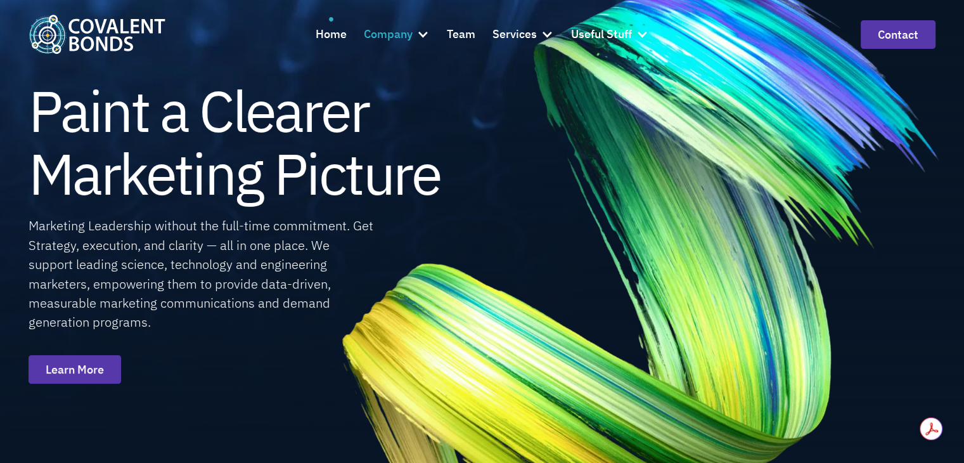
click at [389, 29] on div "Company" at bounding box center [388, 34] width 49 height 18
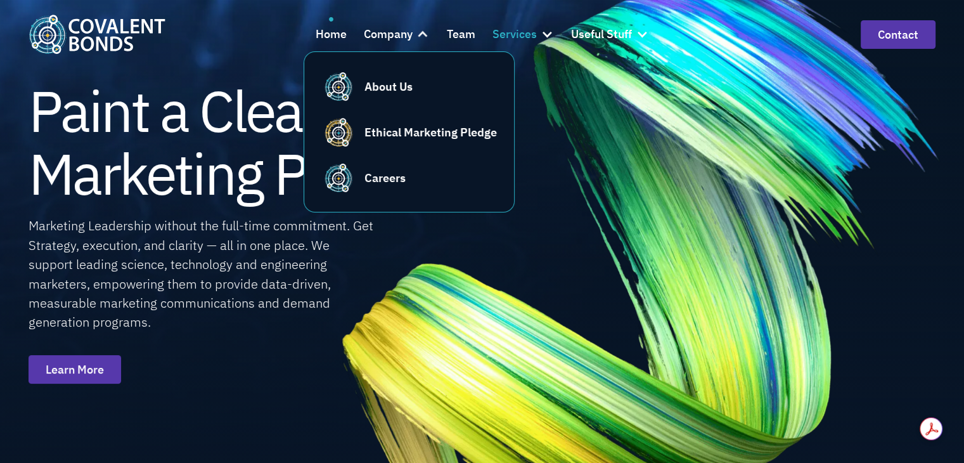
click at [516, 29] on div "Services" at bounding box center [515, 34] width 44 height 18
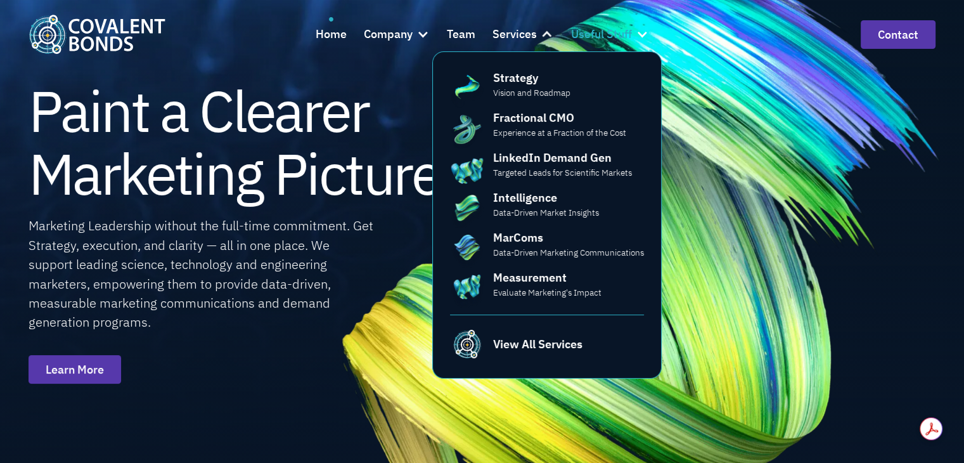
click at [614, 39] on div "Useful Stuff" at bounding box center [601, 34] width 61 height 18
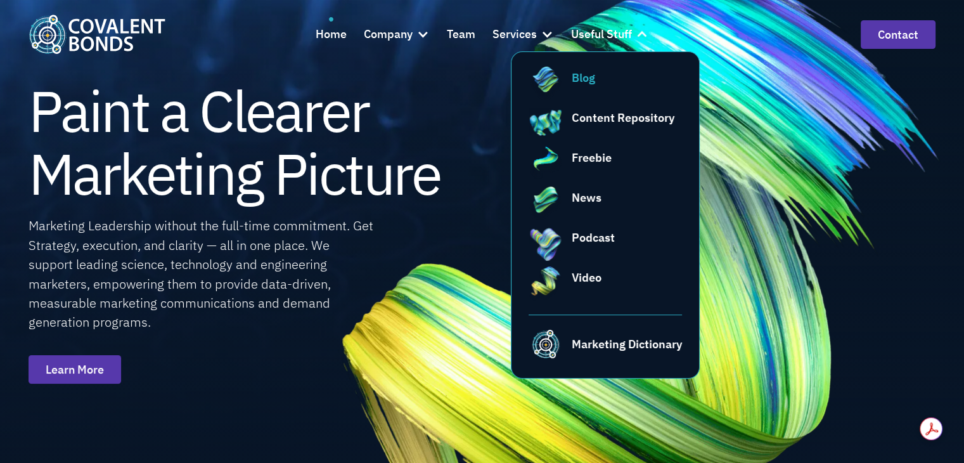
click at [580, 80] on div "Blog" at bounding box center [583, 77] width 23 height 17
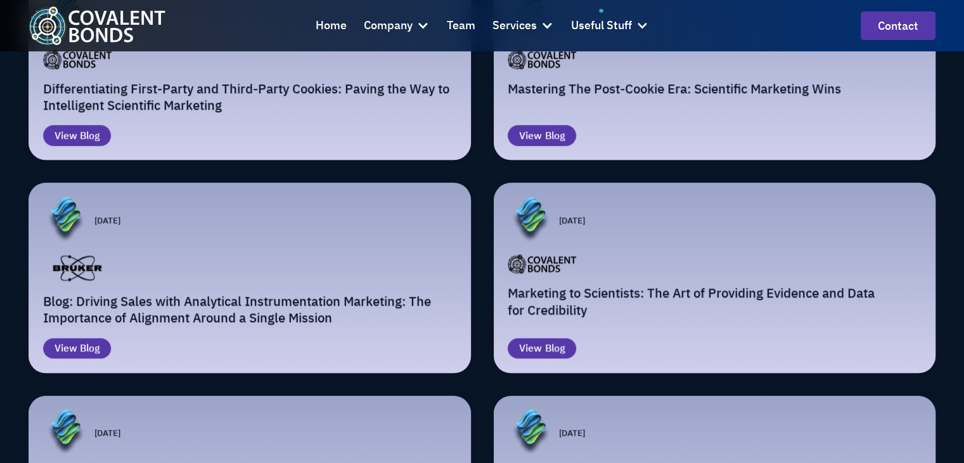
scroll to position [1331, 0]
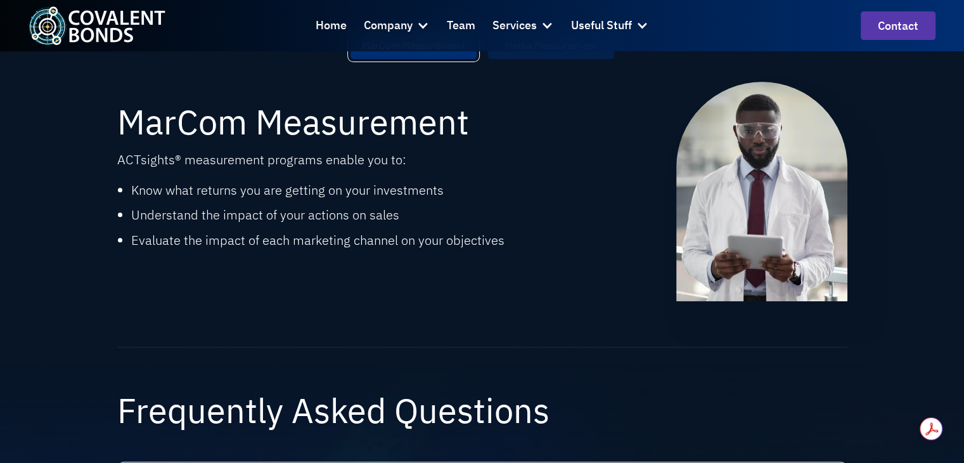
scroll to position [824, 0]
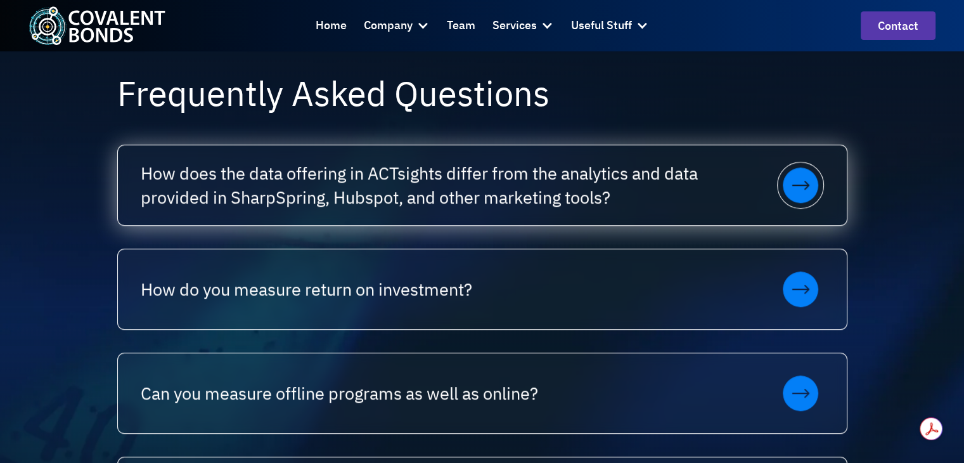
click at [619, 219] on div "How does the data offering in ACTsights differ from the analytics and data prov…" at bounding box center [482, 185] width 729 height 80
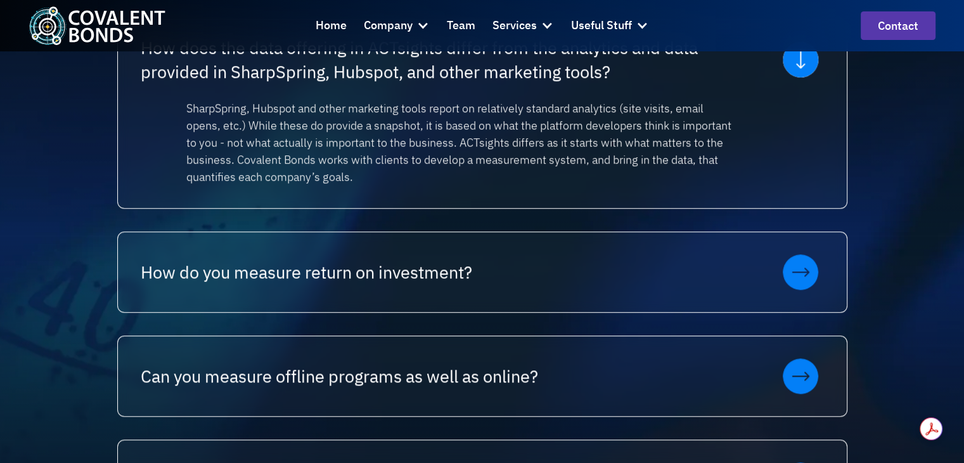
scroll to position [951, 0]
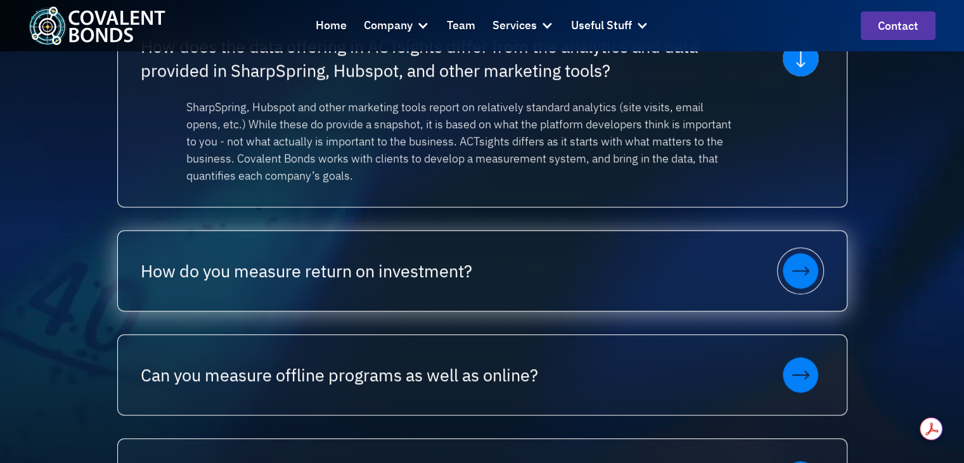
click at [689, 306] on div "How do you measure return on investment?" at bounding box center [482, 271] width 729 height 80
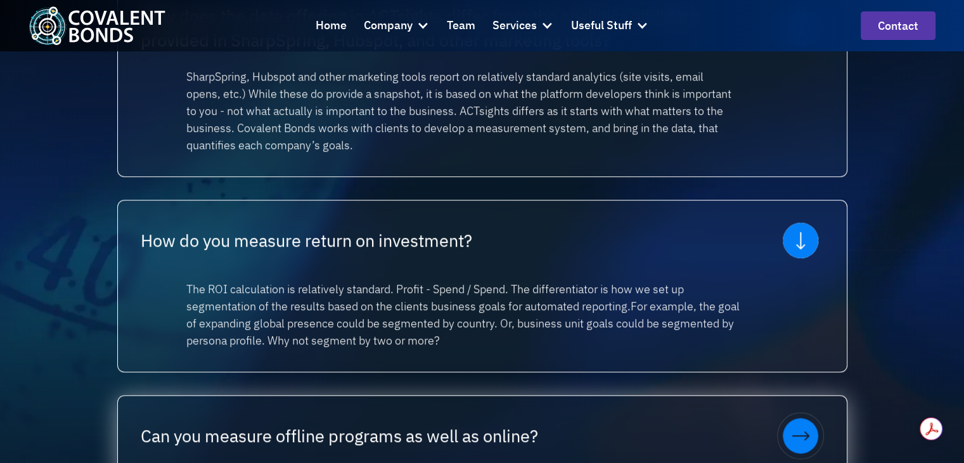
scroll to position [1078, 0]
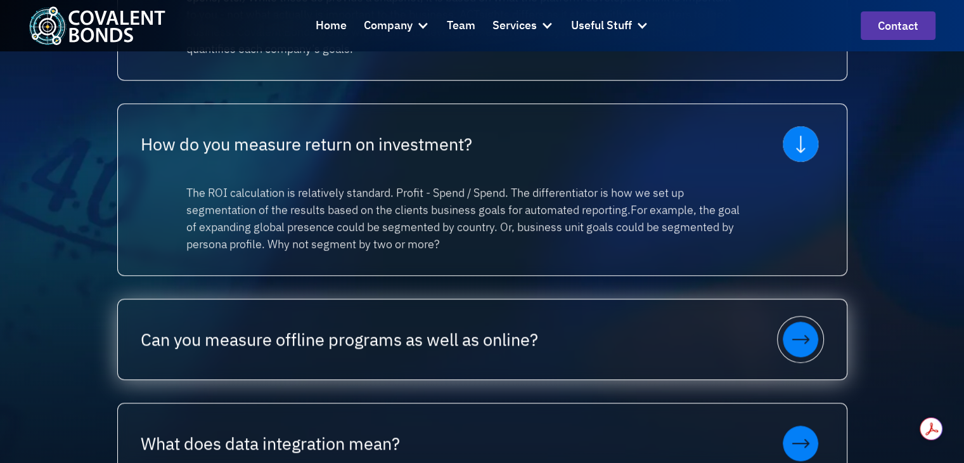
click at [623, 320] on div "Can you measure offline programs as well as online?" at bounding box center [482, 339] width 729 height 80
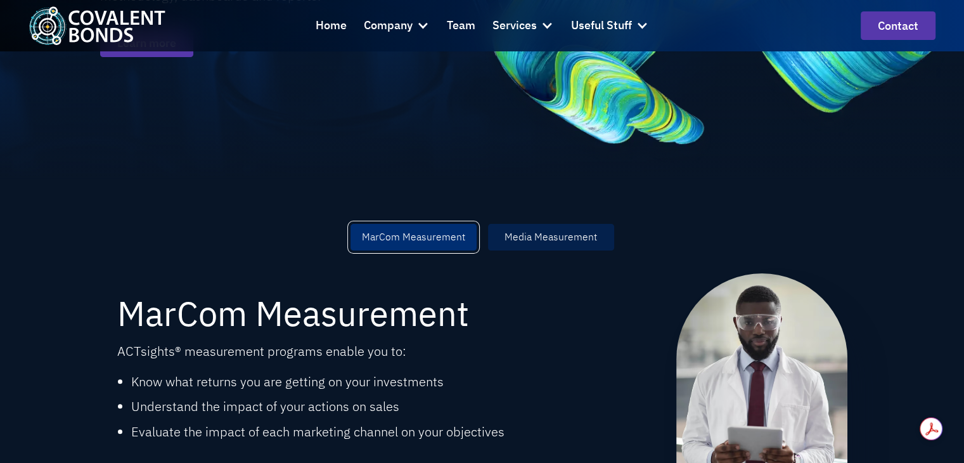
scroll to position [254, 0]
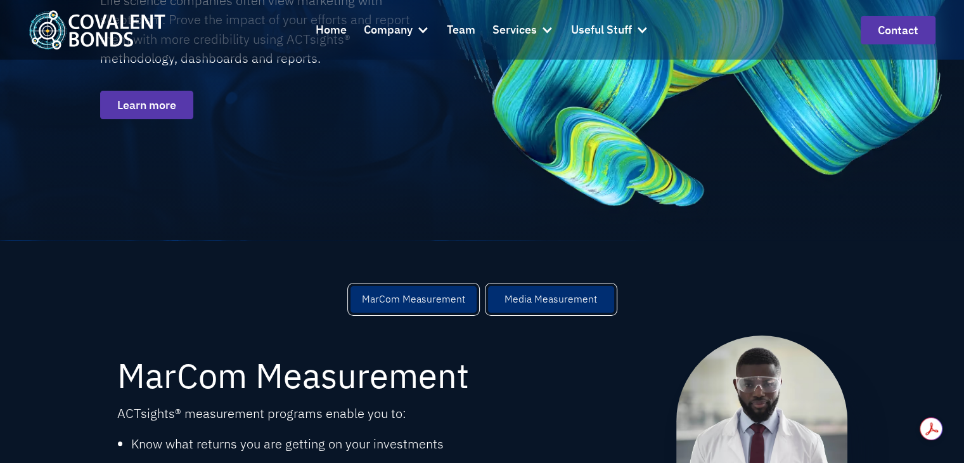
click at [513, 305] on div "Media Measurement" at bounding box center [551, 299] width 93 height 15
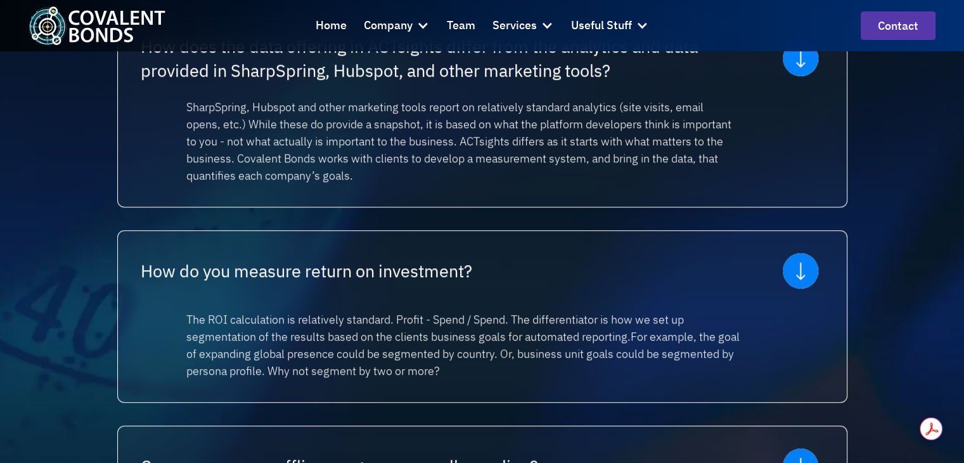
scroll to position [507, 0]
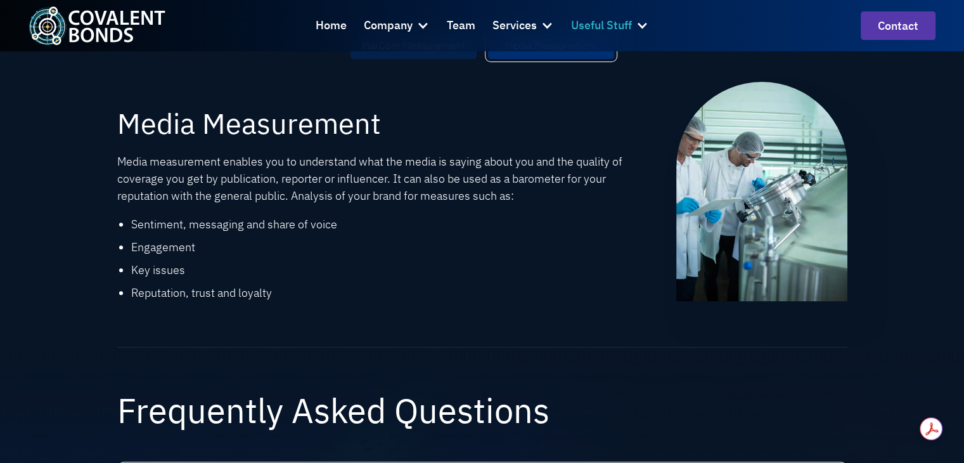
click at [602, 29] on div "Useful Stuff" at bounding box center [601, 25] width 61 height 18
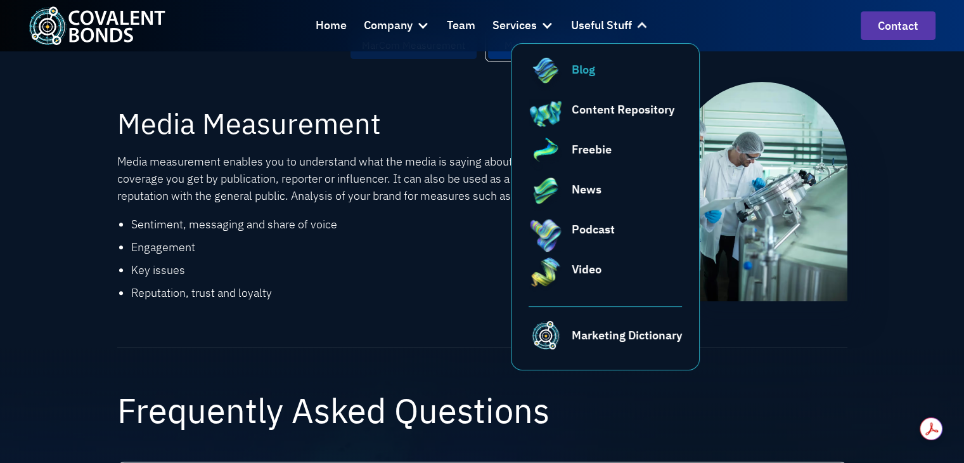
click at [576, 68] on div "Blog" at bounding box center [583, 69] width 23 height 17
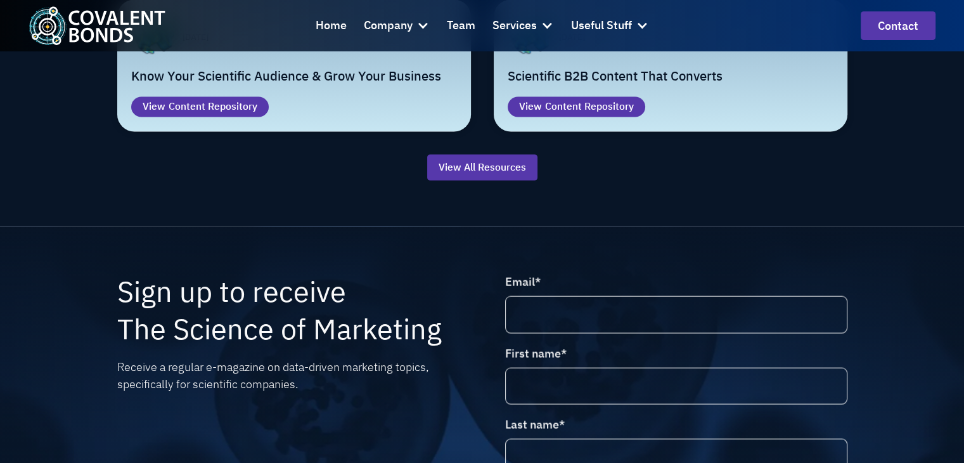
scroll to position [2409, 0]
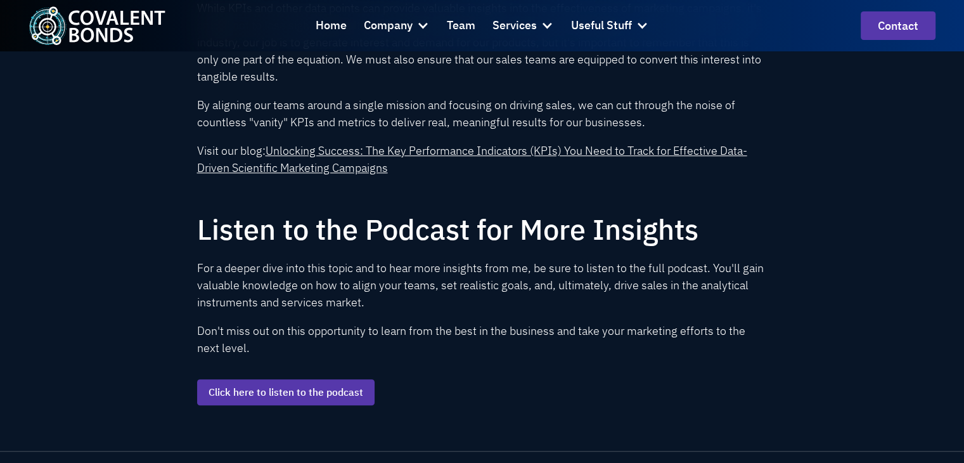
scroll to position [1204, 0]
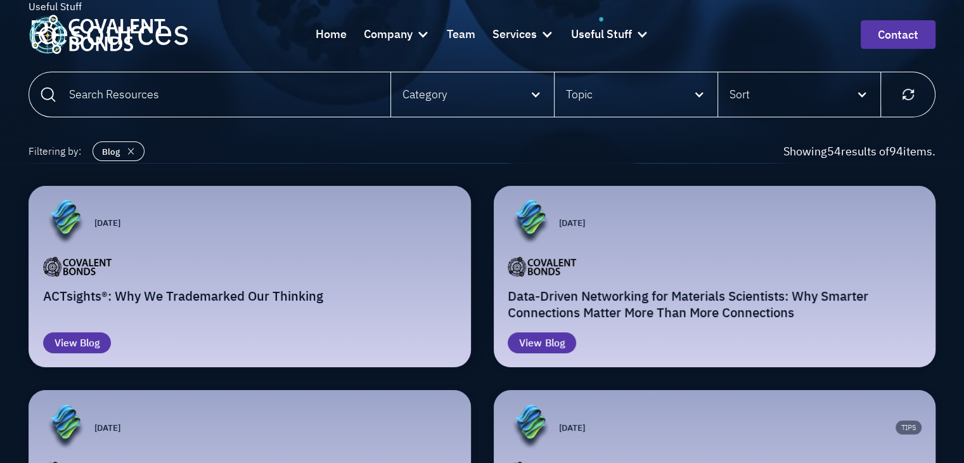
scroll to position [127, 0]
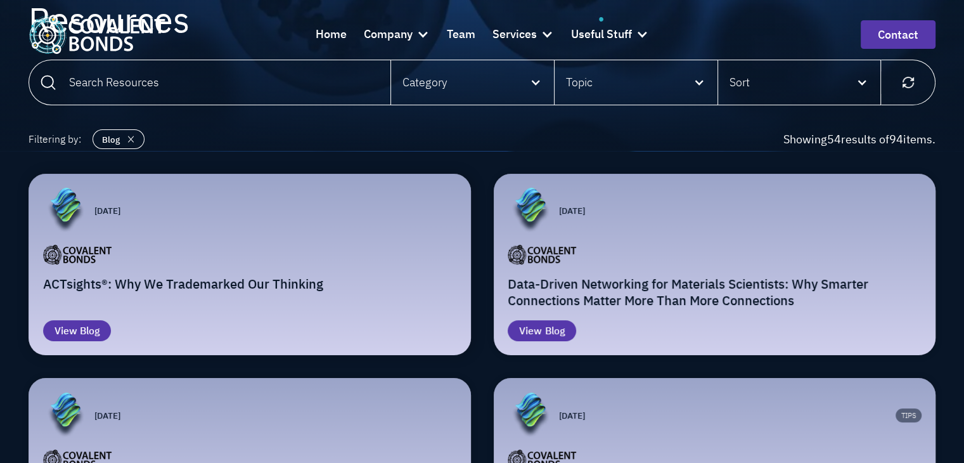
click at [218, 282] on h2 "ACTsights®: Why We Trademarked Our Thinking" at bounding box center [250, 284] width 414 height 16
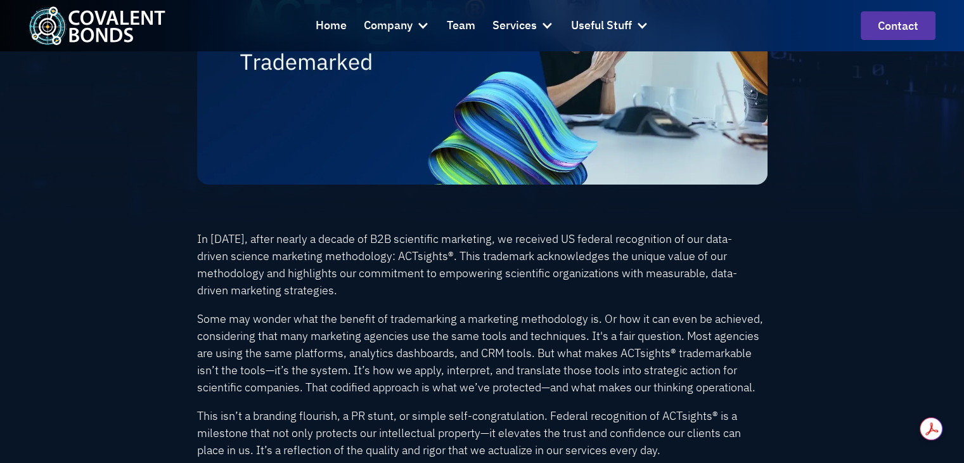
scroll to position [444, 0]
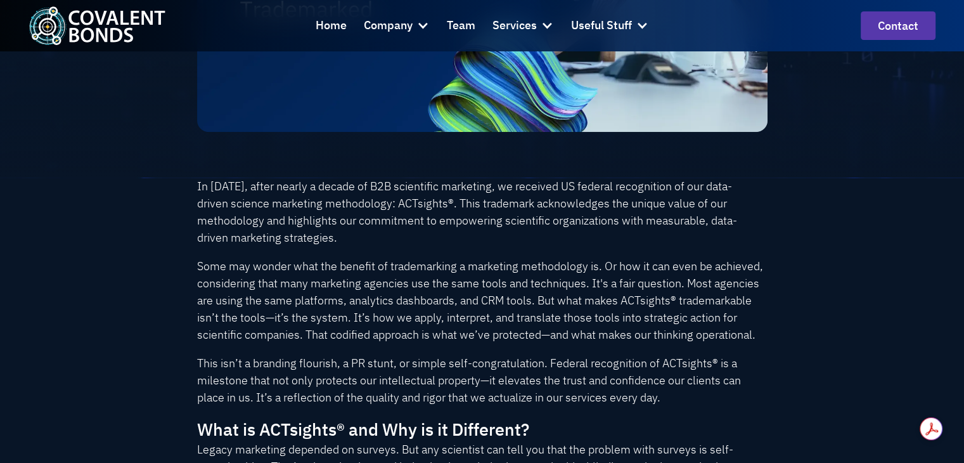
drag, startPoint x: 496, startPoint y: 297, endPoint x: 494, endPoint y: 320, distance: 22.9
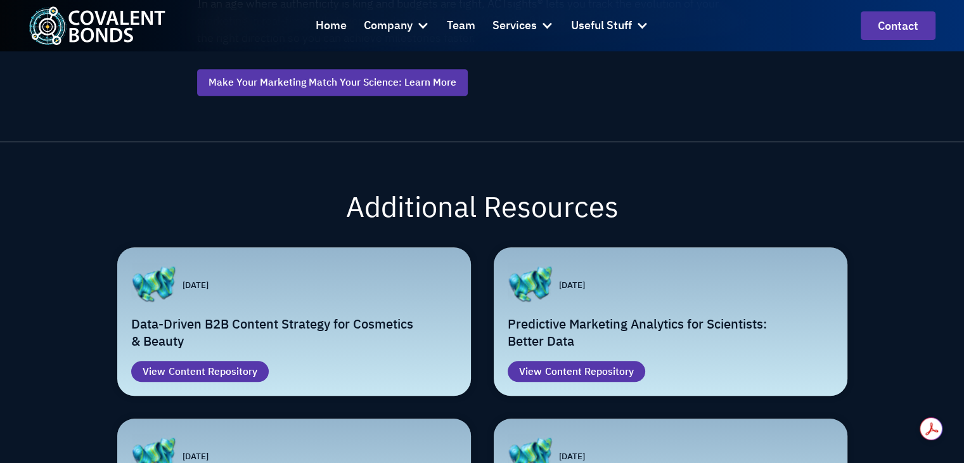
scroll to position [981, 0]
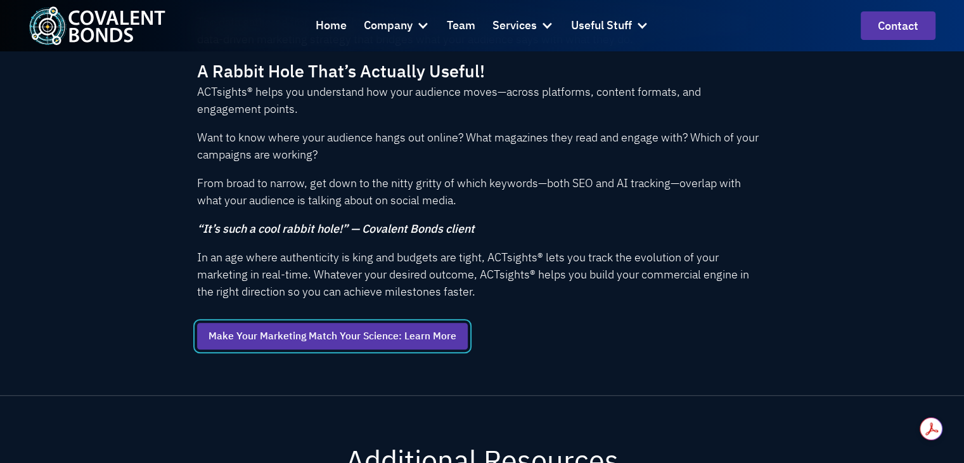
click at [408, 337] on link "Make Your Marketing Match Your Science: Learn More" at bounding box center [332, 336] width 271 height 27
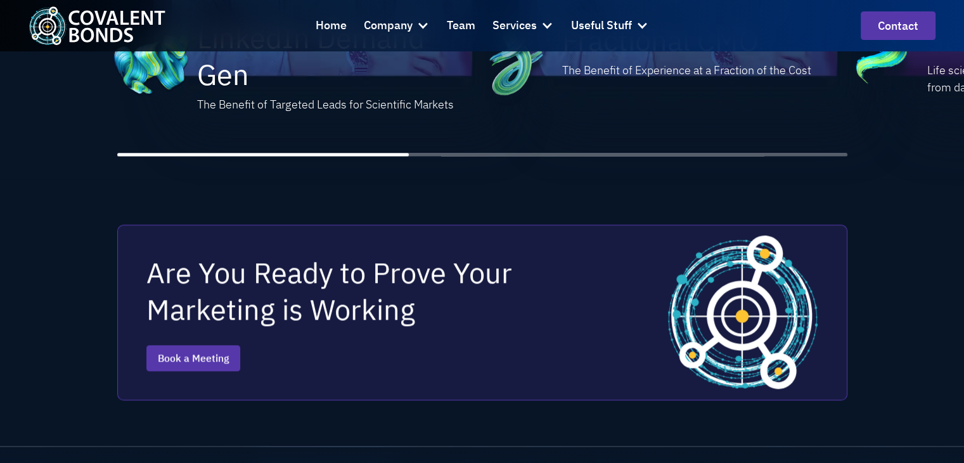
scroll to position [1585, 0]
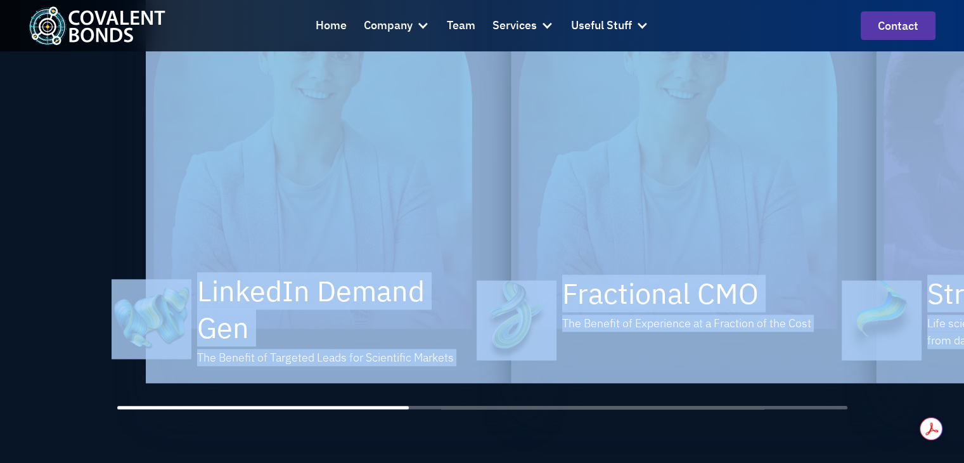
drag, startPoint x: 378, startPoint y: 408, endPoint x: 494, endPoint y: 380, distance: 118.7
click at [494, 380] on div "Explore Other Services LinkedIn Demand Gen The Benefit of Targeted Leads for Sc…" at bounding box center [482, 127] width 730 height 608
click at [491, 399] on div "LinkedIn Demand Gen The Benefit of Targeted Leads for Scientific Markets Fracti…" at bounding box center [482, 174] width 730 height 468
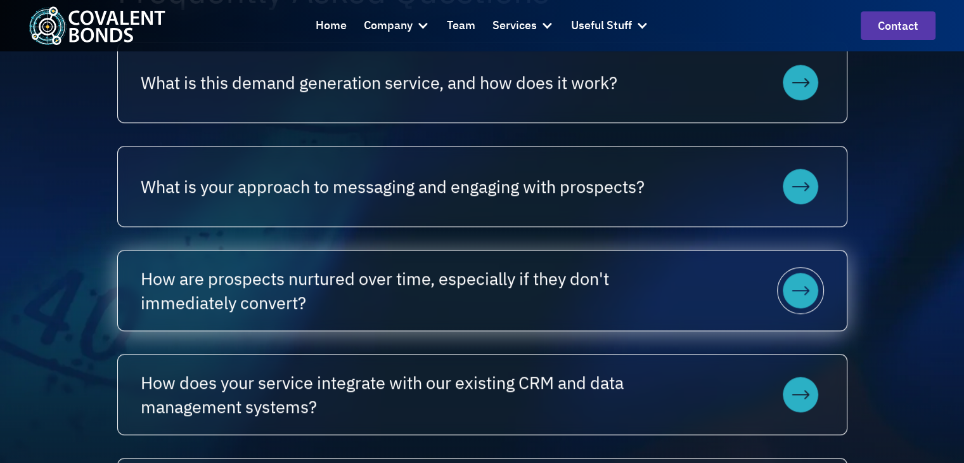
scroll to position [570, 0]
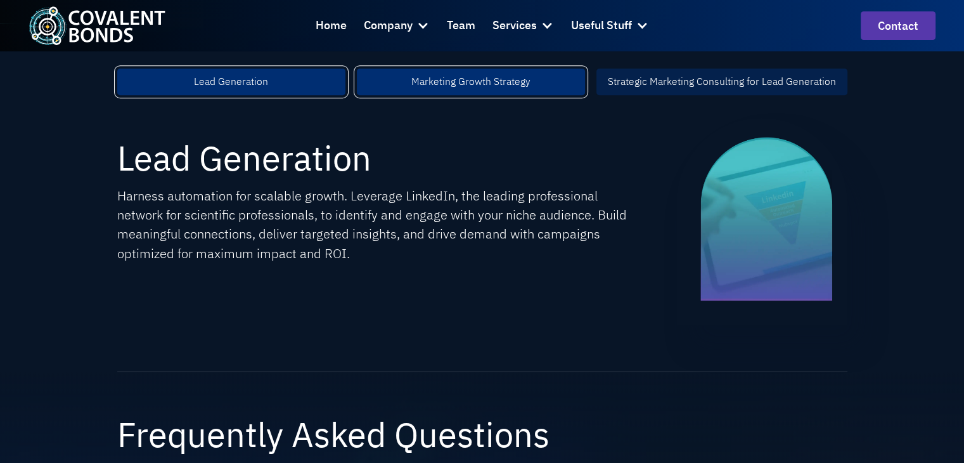
click at [498, 77] on div "Marketing Growth Strategy" at bounding box center [470, 81] width 119 height 15
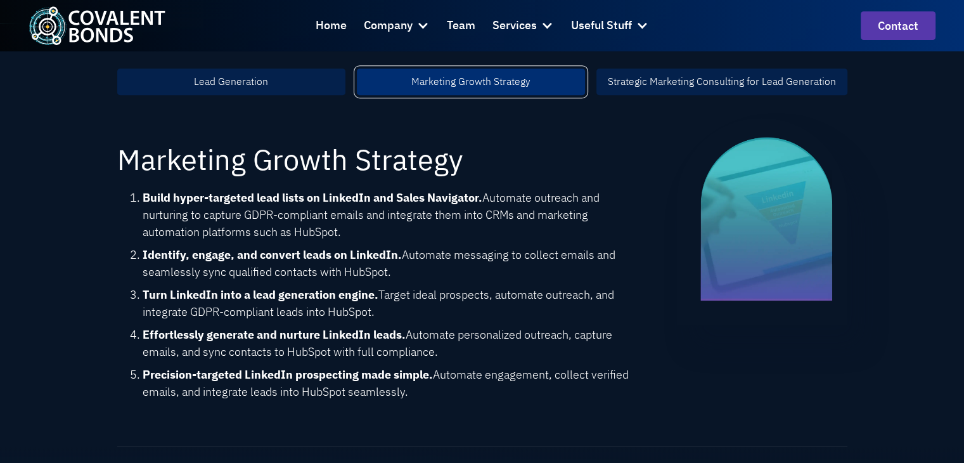
drag, startPoint x: 442, startPoint y: 195, endPoint x: 454, endPoint y: 273, distance: 79.0
click at [454, 273] on ol "Build hyper-targeted lead lists on LinkedIn and Sales Navigator. Automate outre…" at bounding box center [373, 294] width 513 height 211
click at [454, 273] on li "Identify, engage, and convert leads on LinkedIn. Automate messaging to collect …" at bounding box center [387, 263] width 488 height 34
drag, startPoint x: 454, startPoint y: 271, endPoint x: 454, endPoint y: 310, distance: 38.7
click at [454, 310] on ol "Build hyper-targeted lead lists on LinkedIn and Sales Navigator. Automate outre…" at bounding box center [373, 294] width 513 height 211
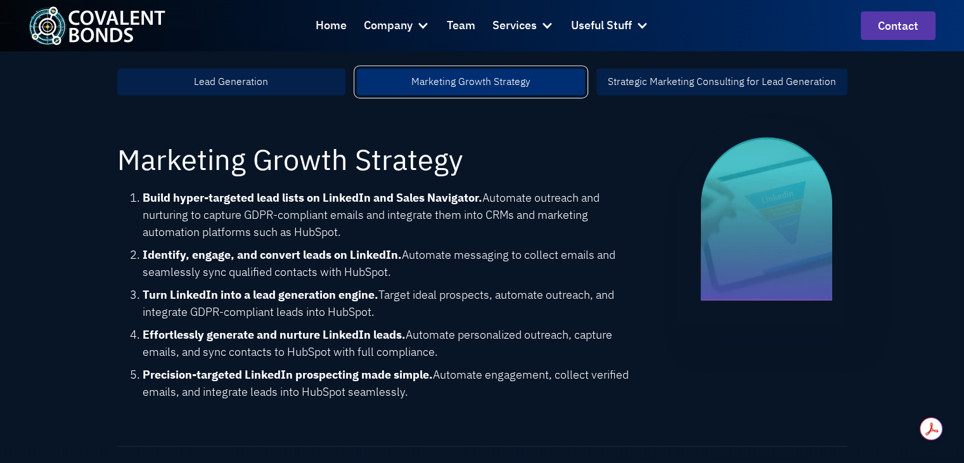
click at [475, 314] on li "Turn LinkedIn into a lead generation engine. Target ideal prospects, automate o…" at bounding box center [387, 303] width 488 height 34
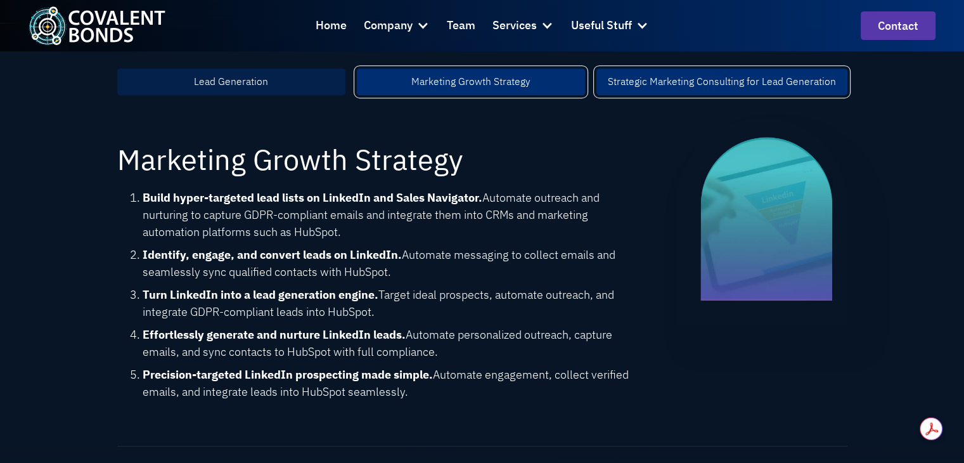
click at [684, 76] on div "Strategic Marketing Consulting for Lead Generation" at bounding box center [722, 81] width 228 height 15
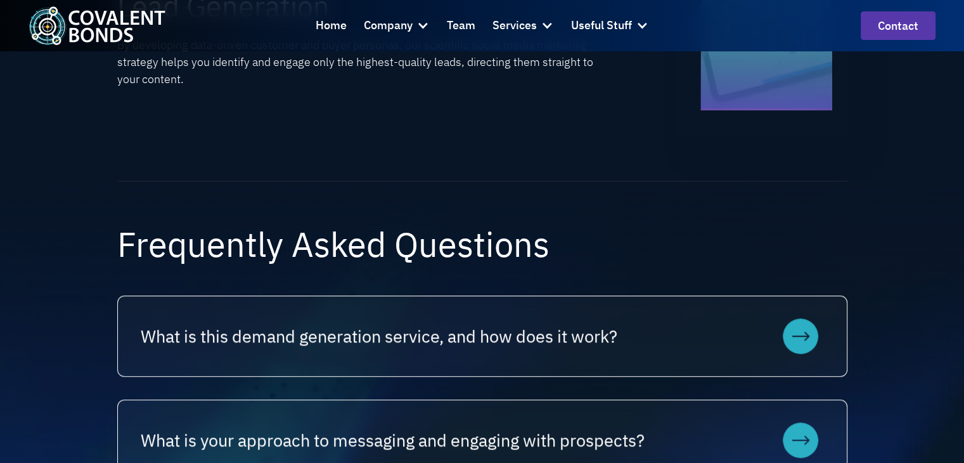
scroll to position [1014, 0]
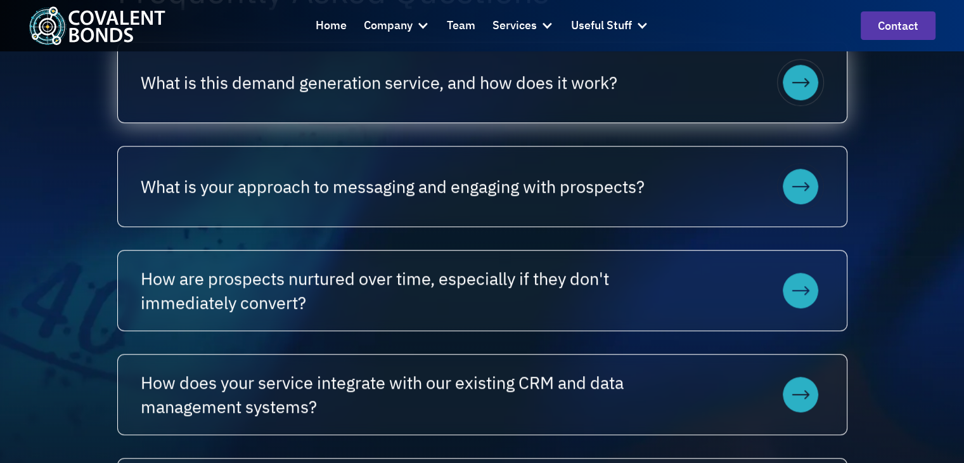
click at [477, 63] on div "What is this demand generation service, and how does it work?" at bounding box center [482, 82] width 729 height 80
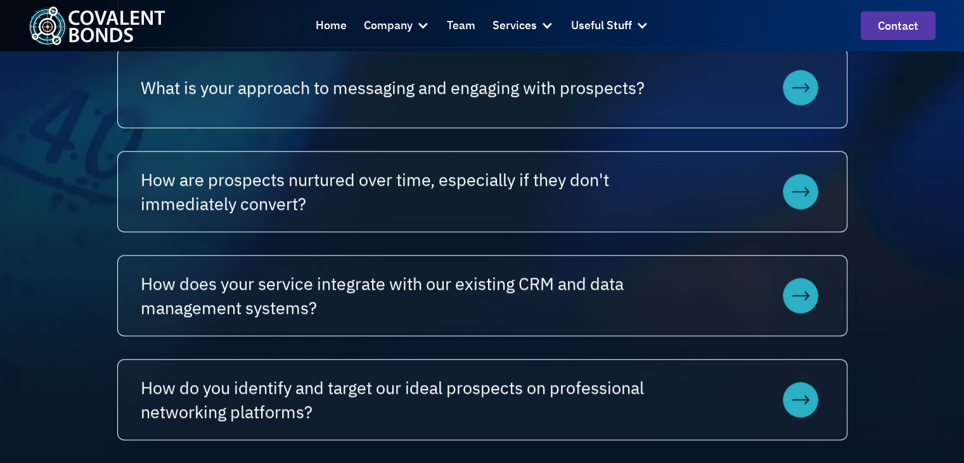
scroll to position [1268, 0]
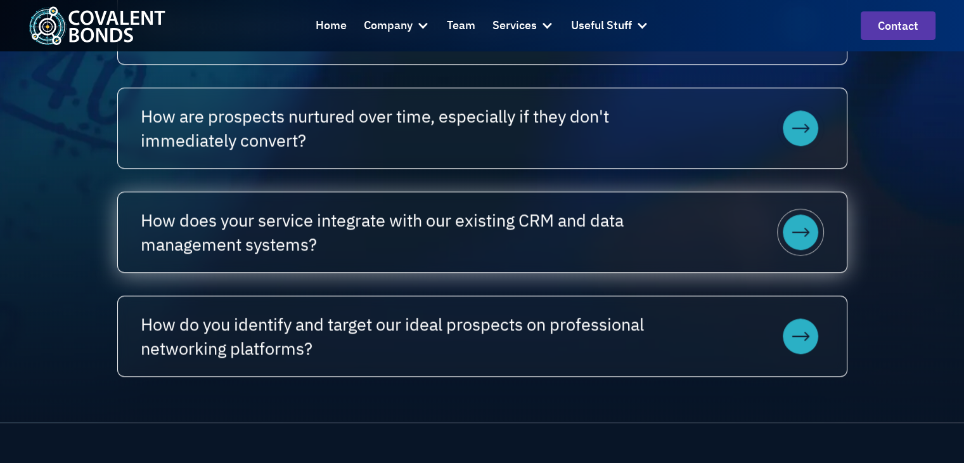
click at [423, 238] on h2 "How does your service integrate with our existing CRM and data management syste…" at bounding box center [448, 232] width 614 height 48
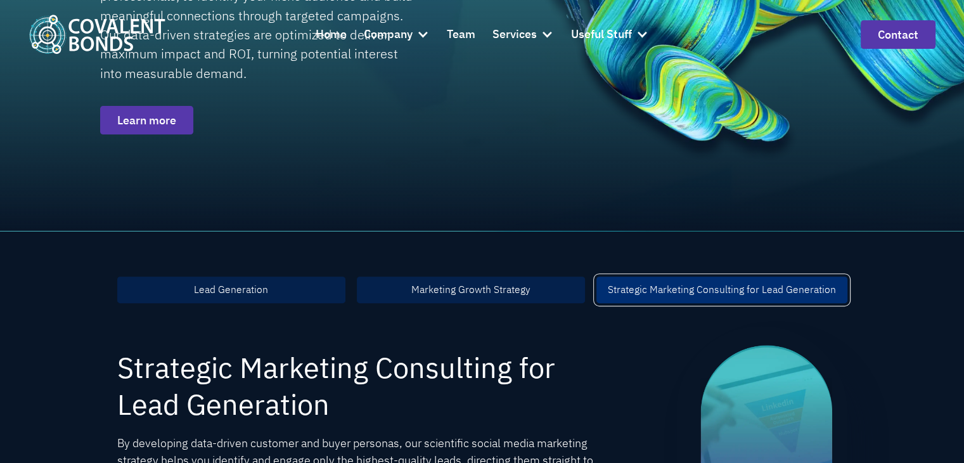
scroll to position [444, 0]
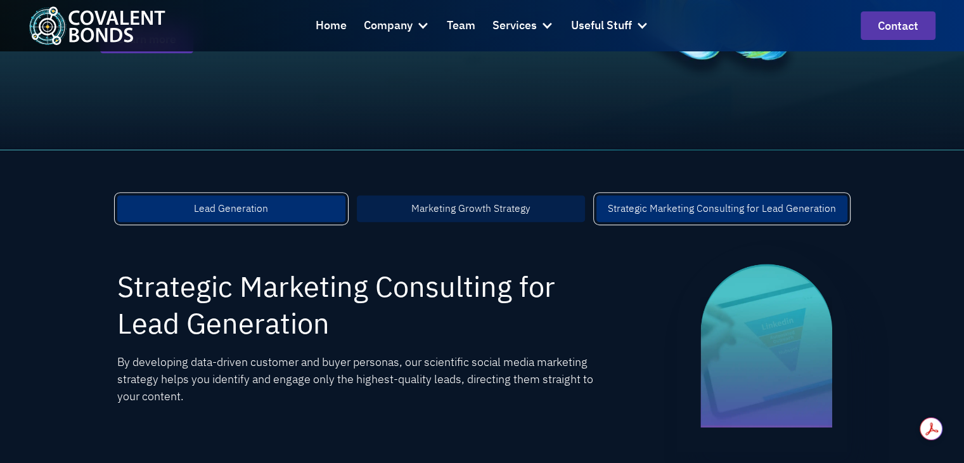
click at [270, 211] on link "Lead Generation" at bounding box center [231, 208] width 228 height 27
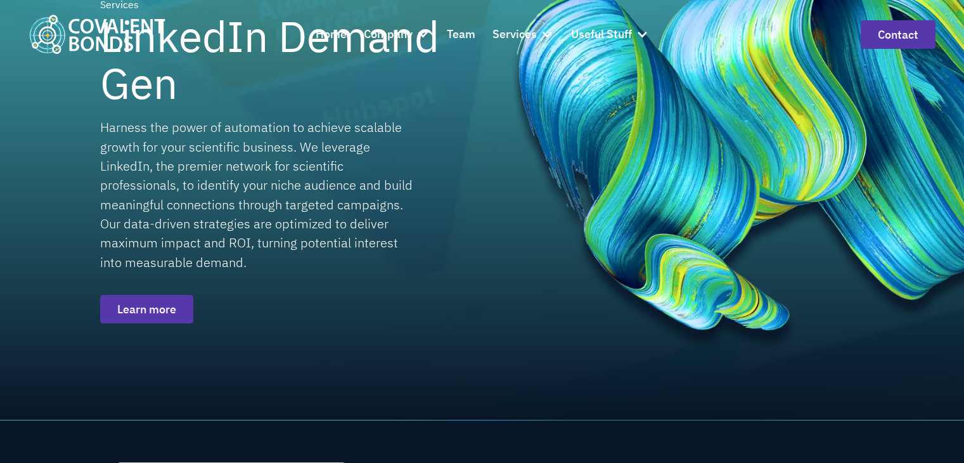
scroll to position [254, 0]
